Goal: Navigation & Orientation: Find specific page/section

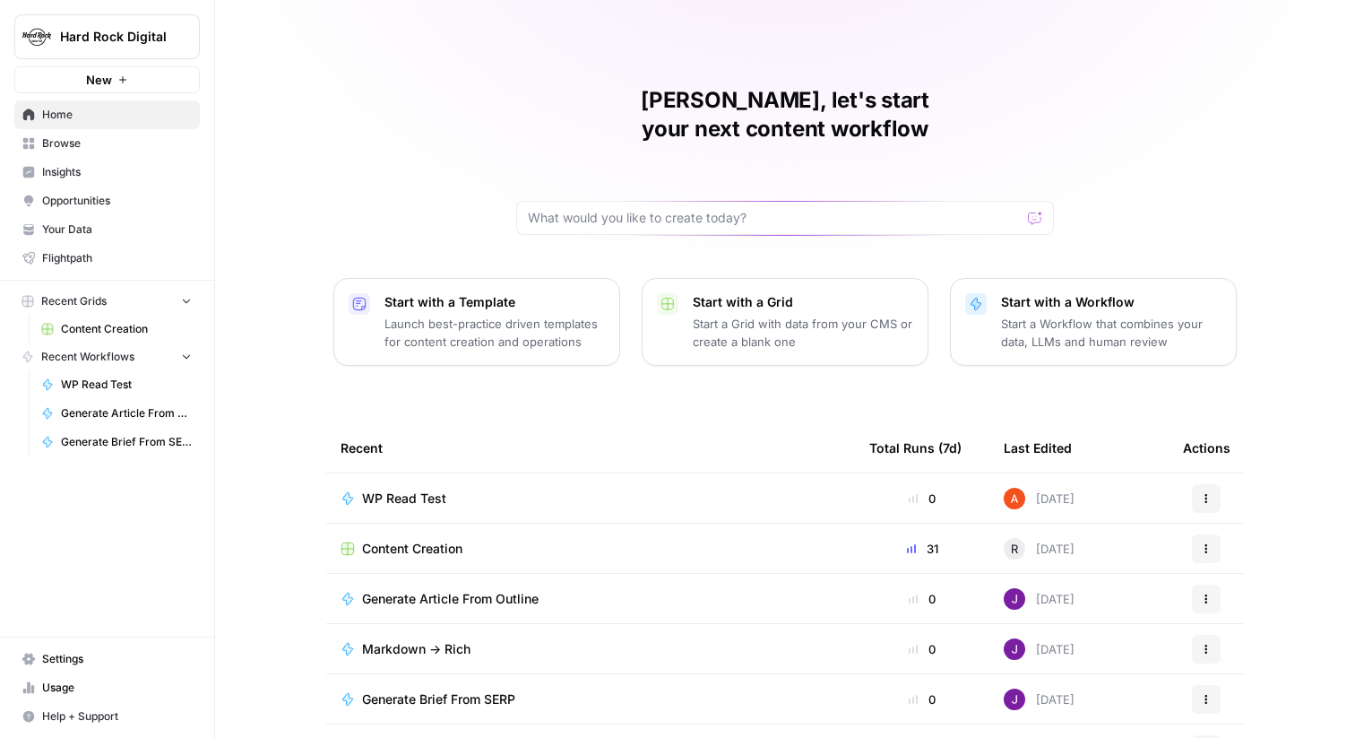
click at [248, 29] on div "Abdullahi, let's start your next content workflow Start with a Template Launch …" at bounding box center [785, 426] width 1140 height 853
click at [150, 46] on button "Hard Rock Digital" at bounding box center [107, 36] width 186 height 45
type input "ze"
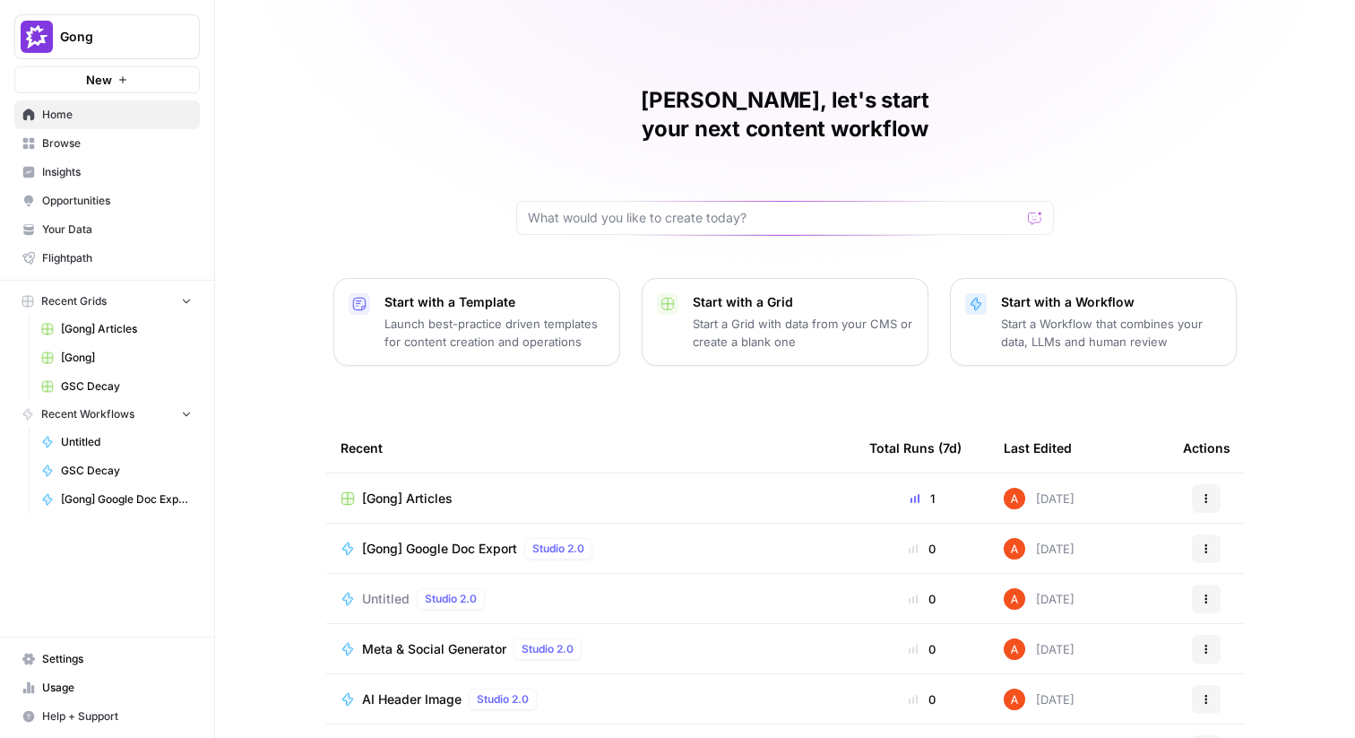
click at [154, 24] on button "Gong" at bounding box center [107, 36] width 186 height 45
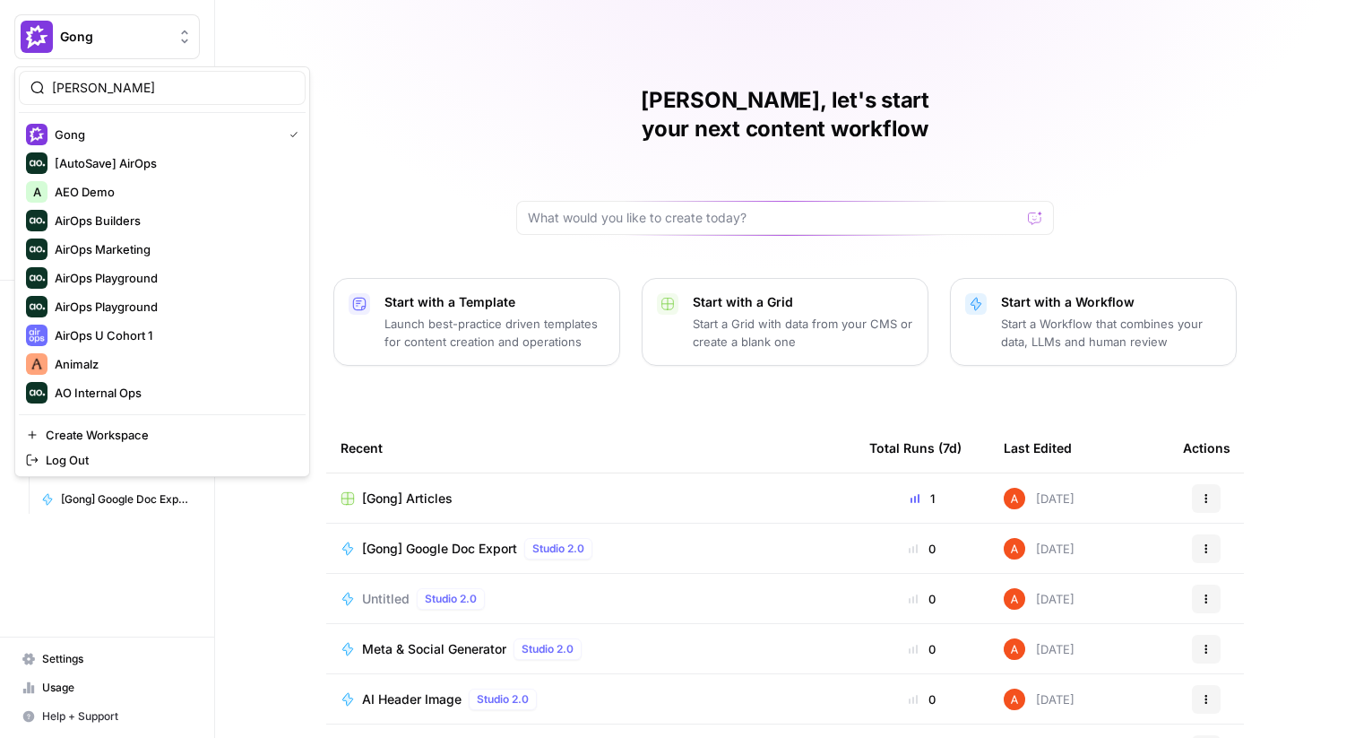
type input "zeff"
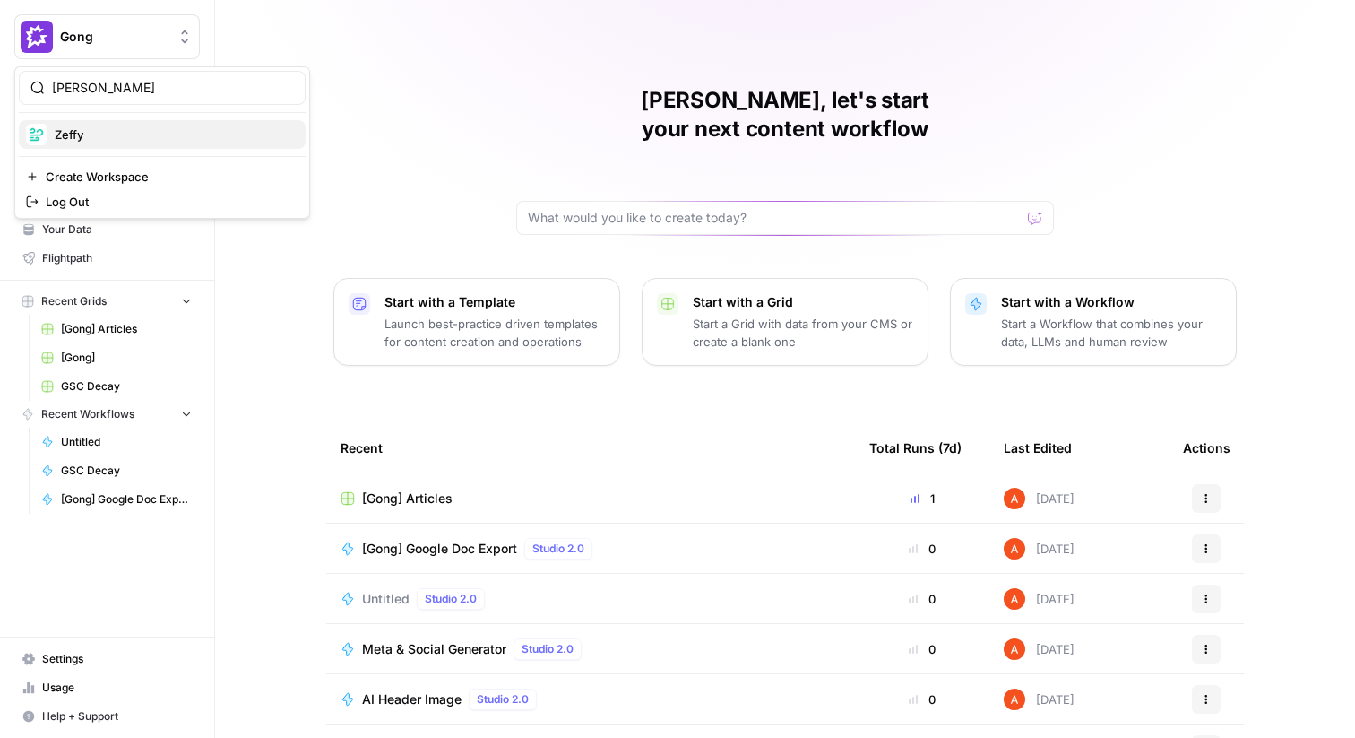
click at [128, 133] on span "Zeffy" at bounding box center [173, 134] width 237 height 18
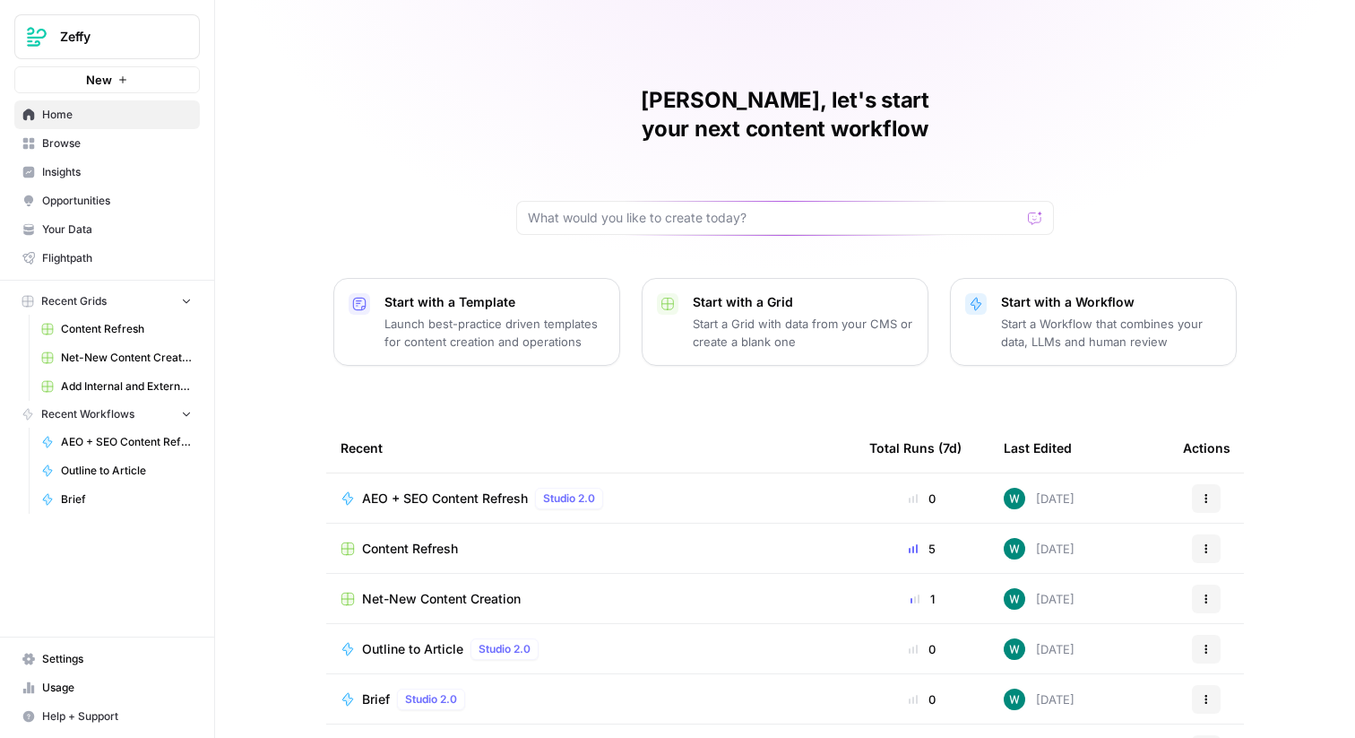
click at [99, 32] on span "Zeffy" at bounding box center [114, 37] width 108 height 18
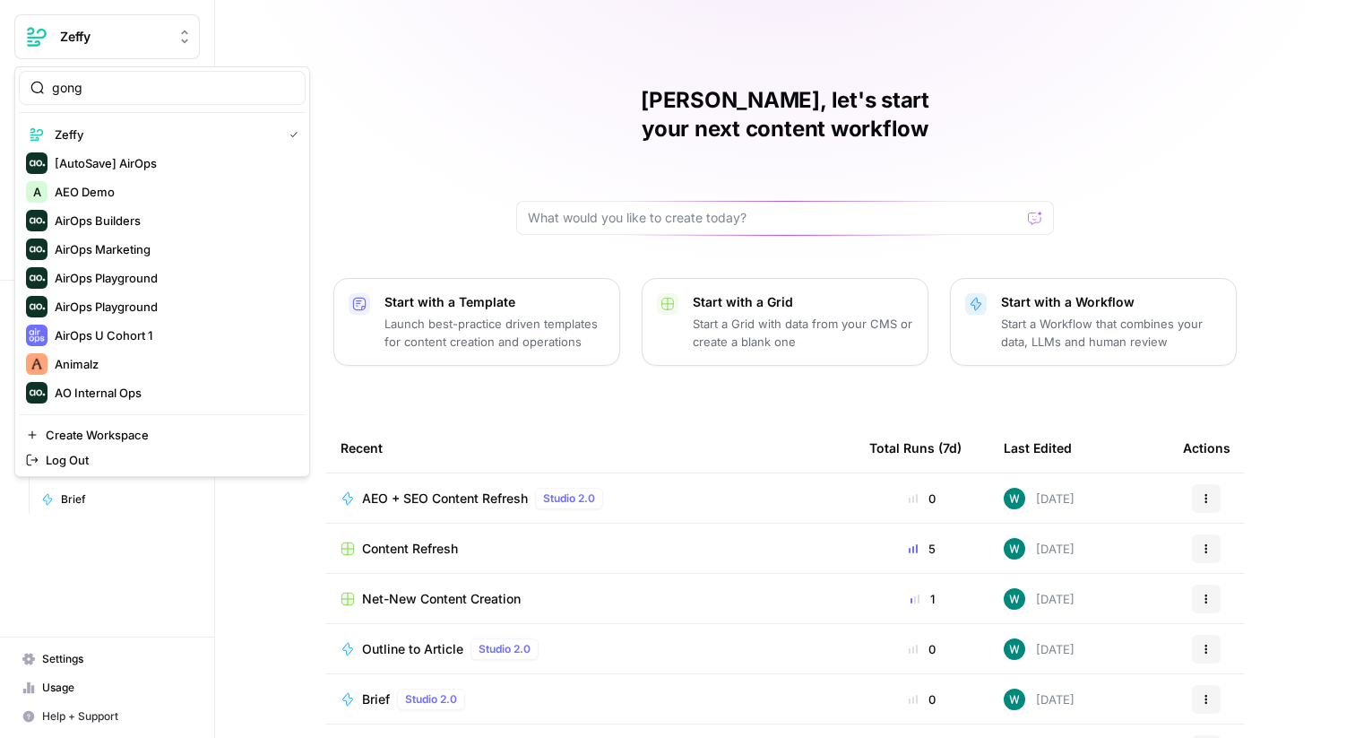
type input "gong"
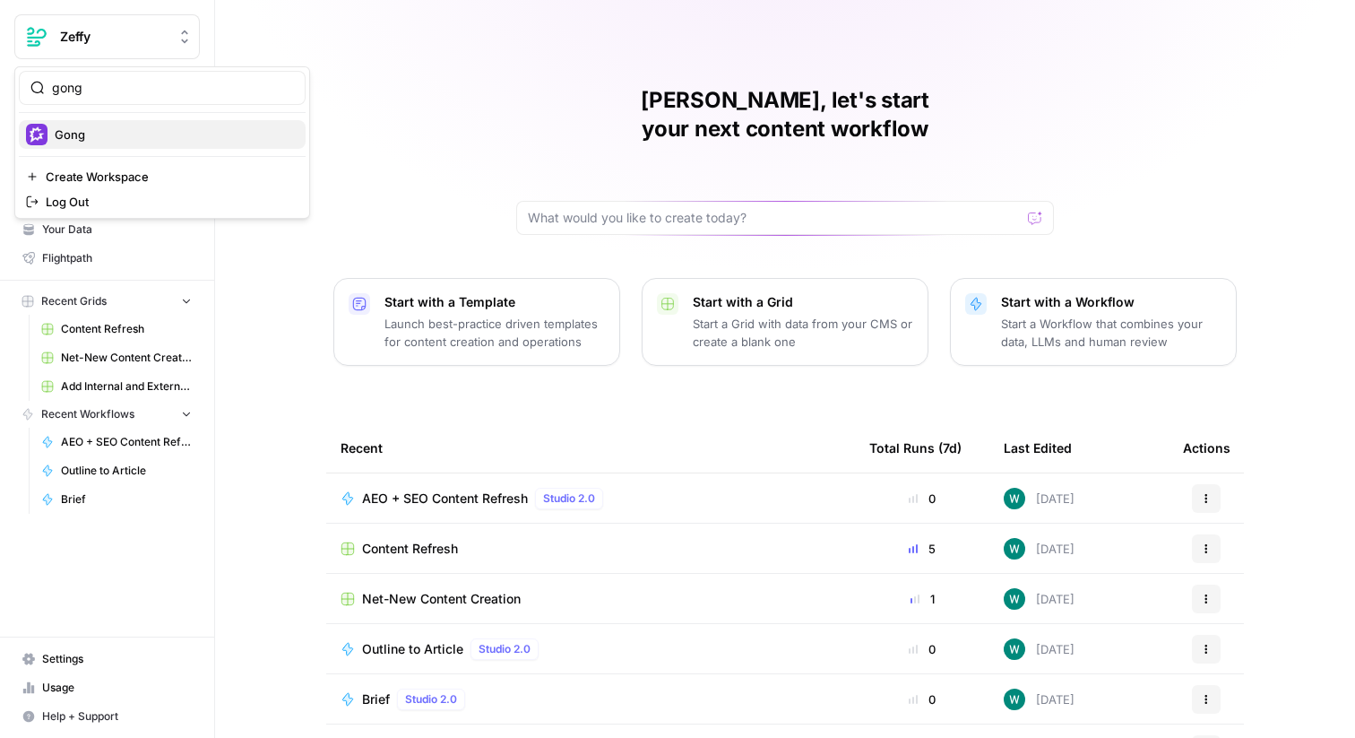
click at [78, 136] on span "Gong" at bounding box center [173, 134] width 237 height 18
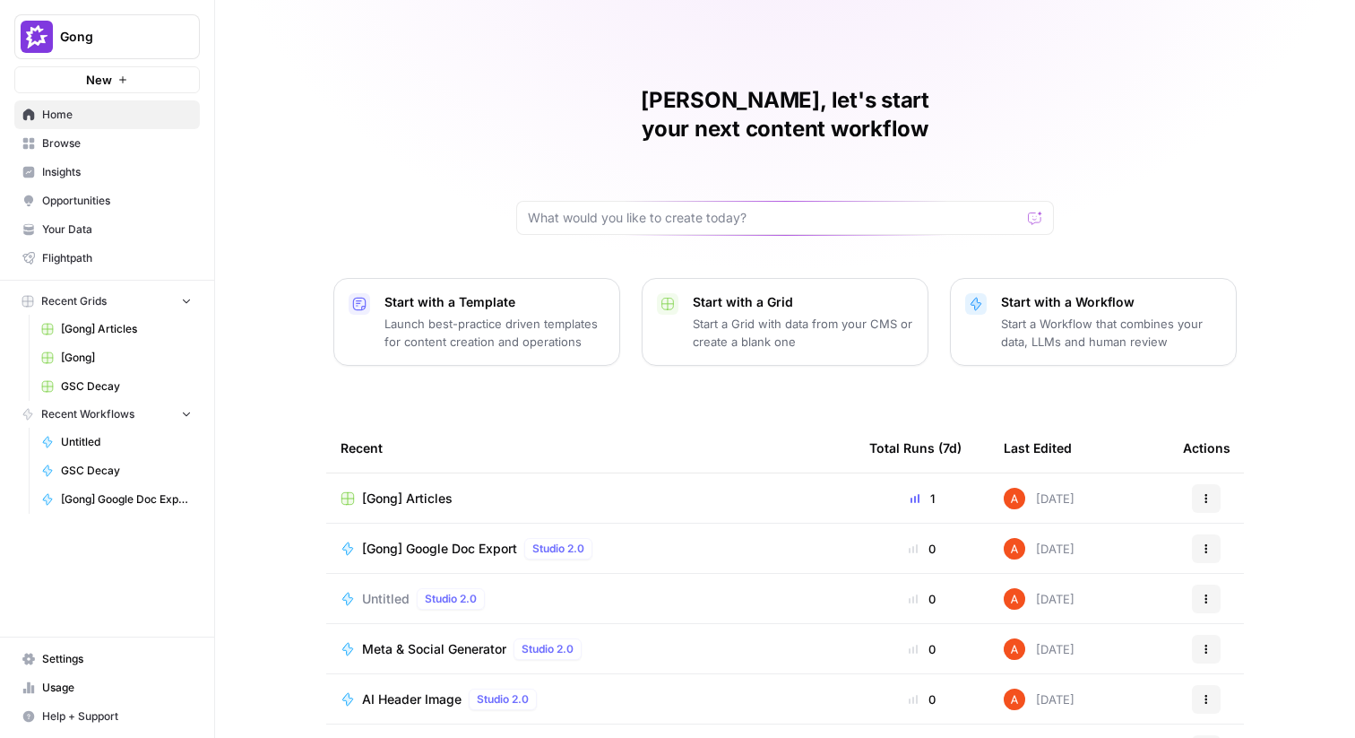
click at [107, 375] on link "GSC Decay" at bounding box center [116, 386] width 167 height 29
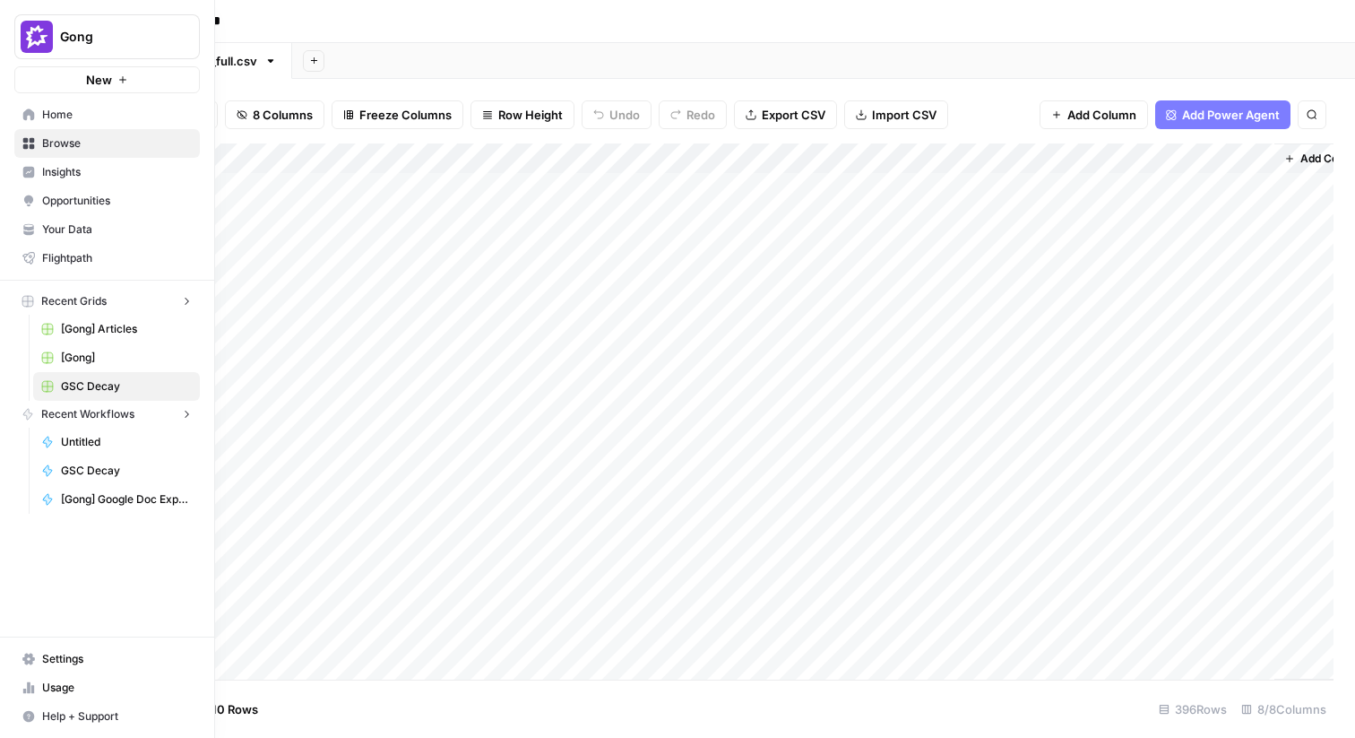
click at [32, 116] on icon at bounding box center [29, 114] width 12 height 12
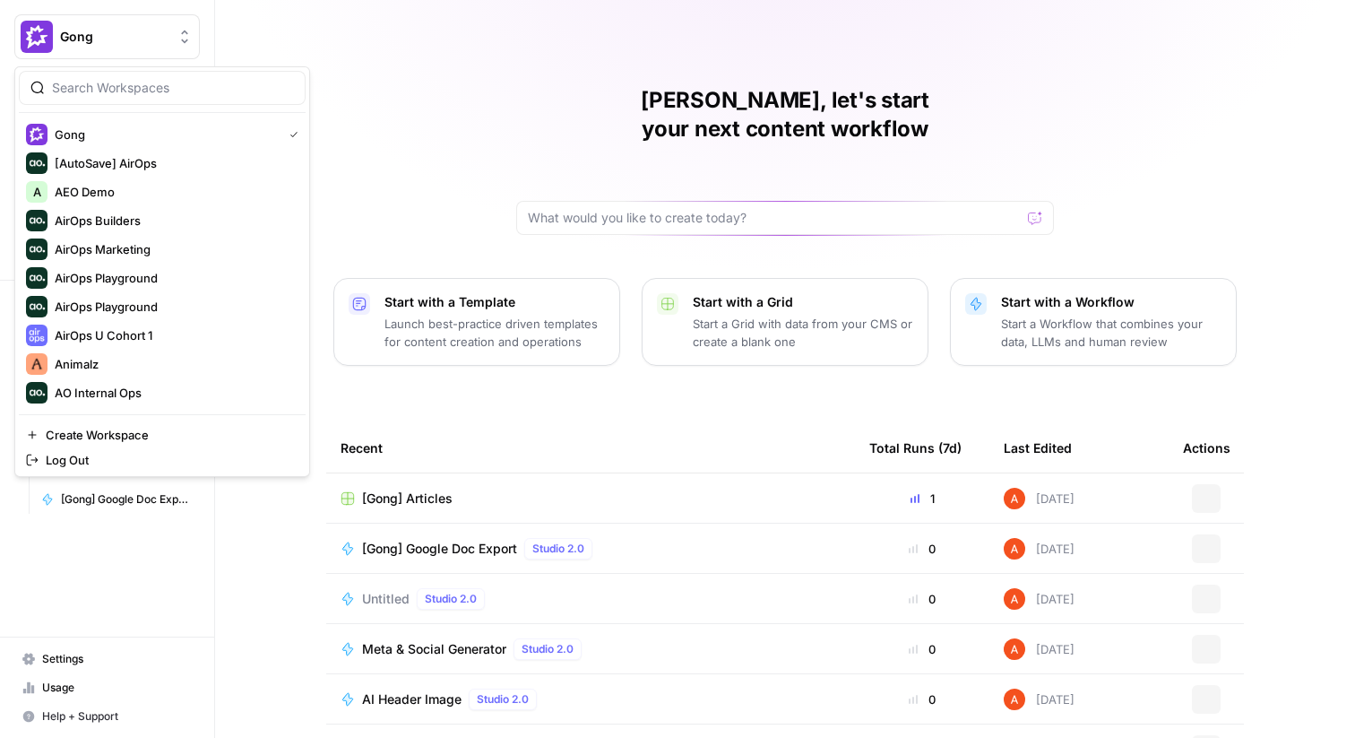
click at [49, 40] on img "Workspace: Gong" at bounding box center [37, 37] width 32 height 32
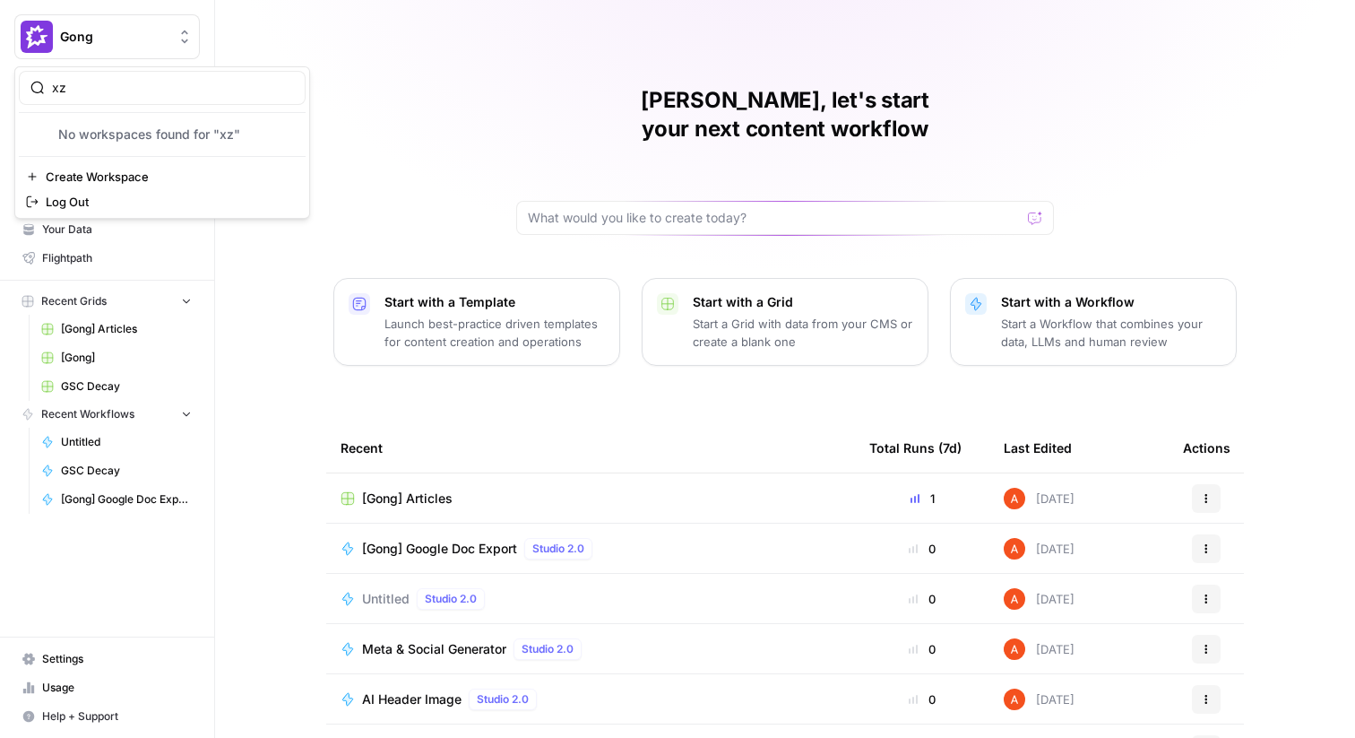
type input "x"
type input "zeff"
click at [108, 133] on span "Zeffy" at bounding box center [173, 134] width 237 height 18
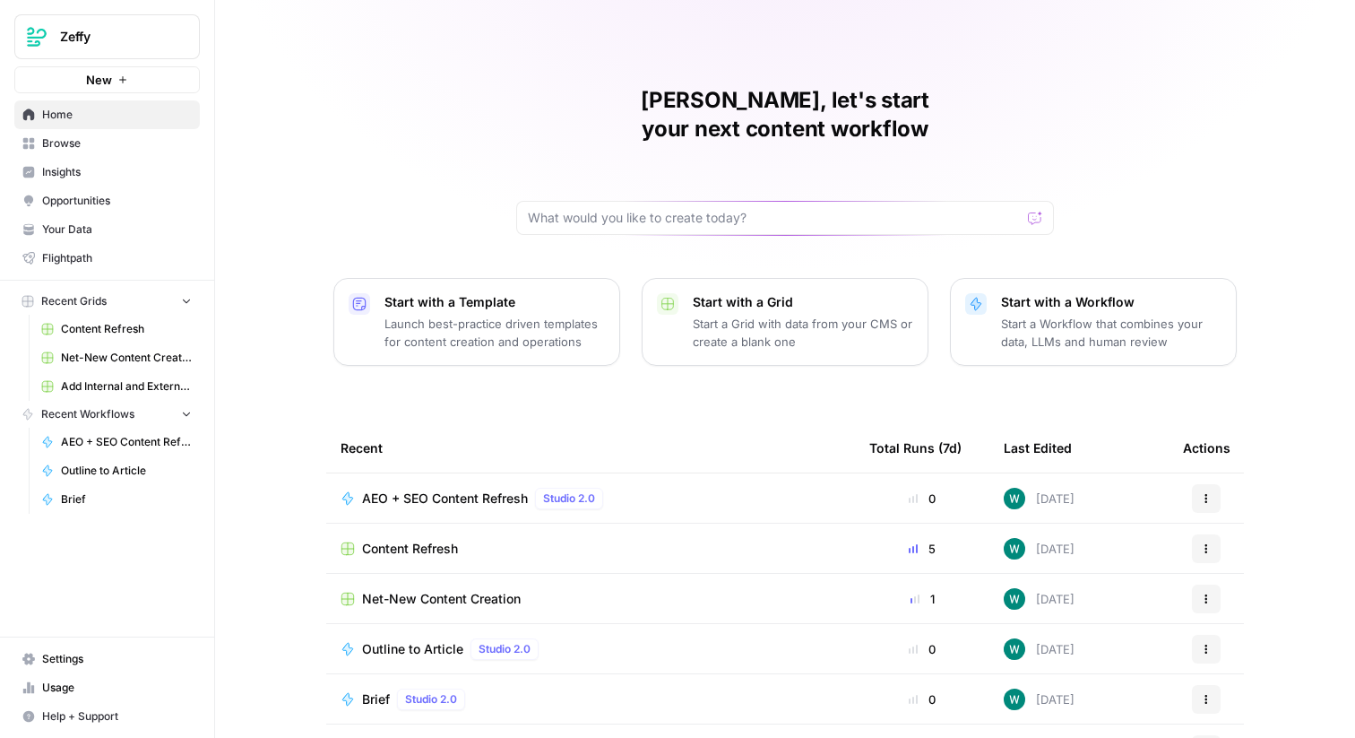
click at [85, 651] on span "Settings" at bounding box center [117, 659] width 150 height 16
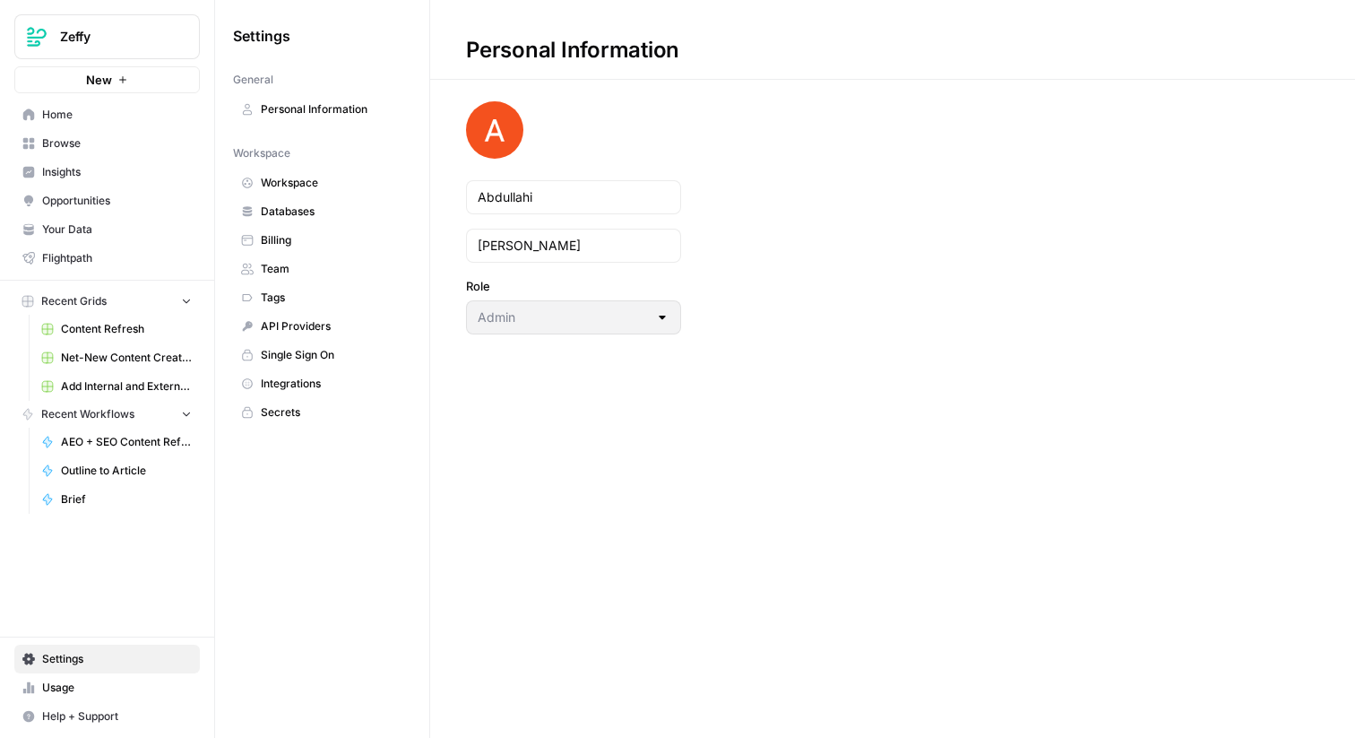
click at [346, 387] on span "Integrations" at bounding box center [332, 383] width 142 height 16
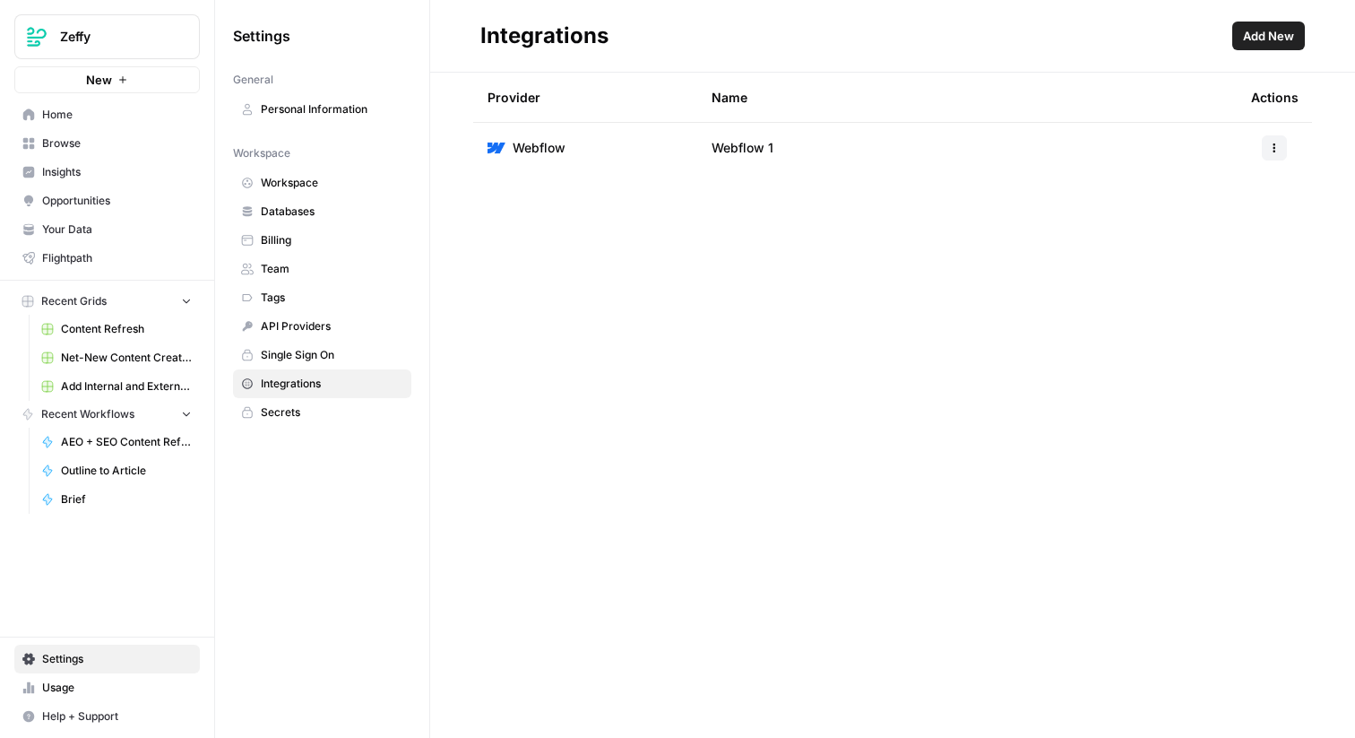
click at [139, 115] on span "Home" at bounding box center [117, 115] width 150 height 16
